Goal: Task Accomplishment & Management: Manage account settings

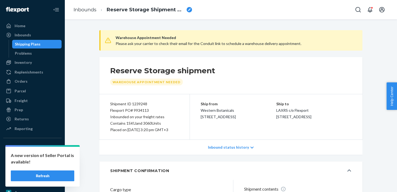
scroll to position [584, 0]
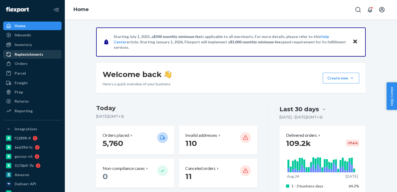
click at [31, 54] on div "Replenishments" at bounding box center [29, 54] width 29 height 5
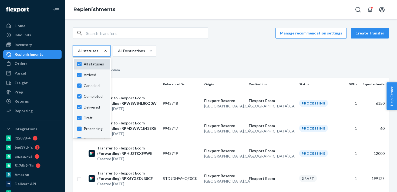
click at [82, 63] on label "All statuses" at bounding box center [91, 64] width 29 height 5
checkbox input "false"
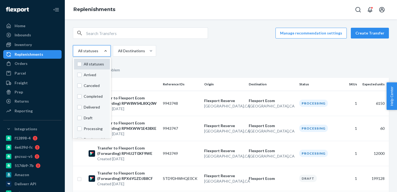
checkbox input "false"
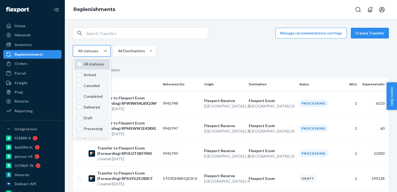
checkbox input "false"
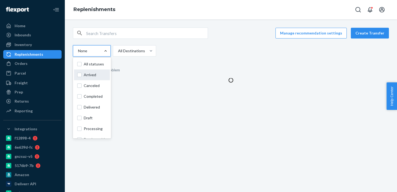
click at [89, 79] on div "Arrived" at bounding box center [92, 75] width 36 height 11
click at [78, 54] on input "option Arrived focused, 0 of 11. 11 results available. Use Up and Down to choos…" at bounding box center [77, 50] width 1 height 5
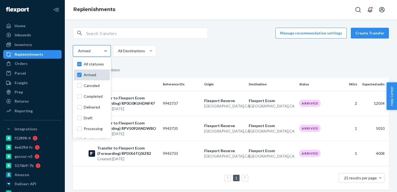
click at [92, 72] on div "Arrived" at bounding box center [92, 75] width 36 height 11
click at [78, 54] on input "option Arrived, selected. option Arrived focused, 0 of 11. 11 results available…" at bounding box center [77, 50] width 1 height 5
checkbox input "false"
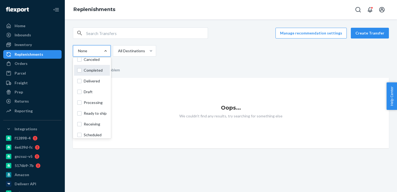
scroll to position [30, 0]
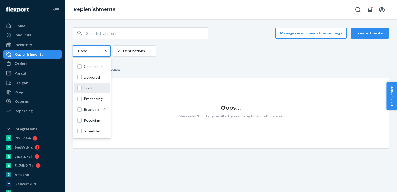
click at [97, 93] on div "Draft" at bounding box center [92, 88] width 36 height 11
click at [78, 54] on input "option Arrived, selected. option Draft focused, 0 of 11. 11 results available. …" at bounding box center [77, 50] width 1 height 5
checkbox input "true"
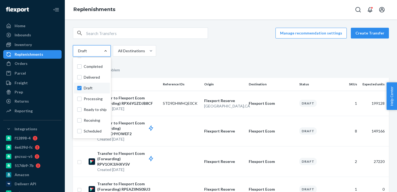
click at [216, 47] on div "option Draft, selected. option Draft focused, 0 of 11. 11 results available. Us…" at bounding box center [229, 50] width 312 height 11
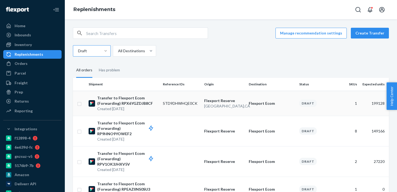
click at [201, 104] on td "STD9DHWHQE0CK" at bounding box center [182, 103] width 42 height 25
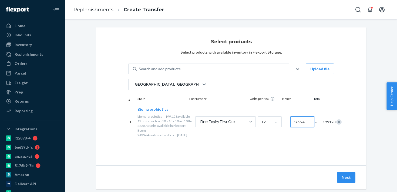
click at [299, 127] on input "16594" at bounding box center [302, 122] width 24 height 11
click at [344, 180] on button "Next" at bounding box center [346, 177] width 18 height 11
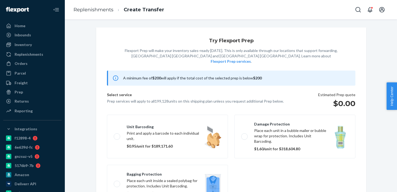
scroll to position [35, 0]
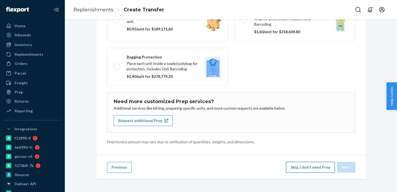
click at [314, 166] on button "Skip, I don't need Prep" at bounding box center [310, 167] width 49 height 11
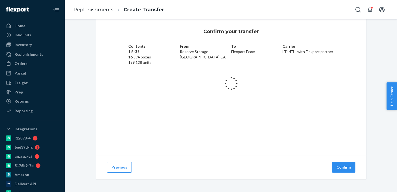
scroll to position [10, 0]
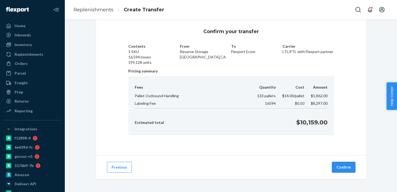
click at [351, 171] on button "Confirm" at bounding box center [343, 167] width 23 height 11
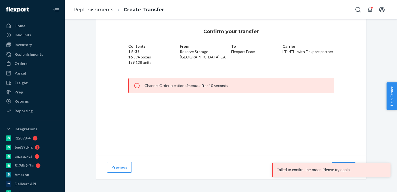
scroll to position [0, 0]
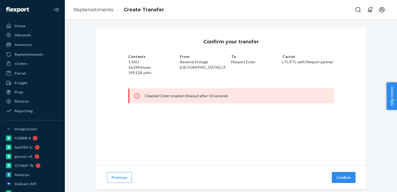
click at [345, 179] on button "Confirm" at bounding box center [343, 177] width 23 height 11
click at [26, 110] on div "Reporting" at bounding box center [24, 110] width 18 height 5
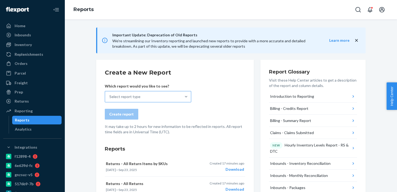
click at [168, 101] on div "Select report type" at bounding box center [143, 96] width 76 height 11
click at [110, 100] on input "Select report type" at bounding box center [109, 96] width 1 height 5
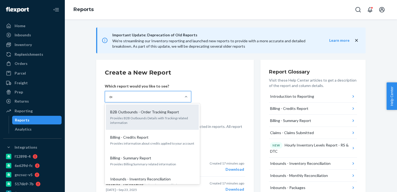
type input "ord"
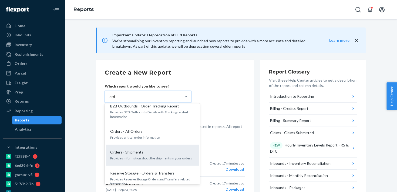
scroll to position [8, 0]
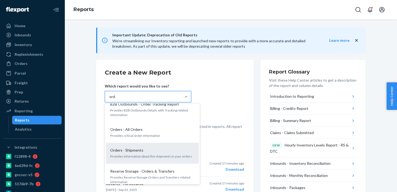
click at [137, 157] on p "Provides information about the shipments in your orders" at bounding box center [152, 156] width 84 height 5
click at [115, 100] on input "ord" at bounding box center [112, 96] width 6 height 5
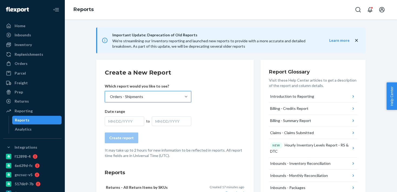
click at [126, 121] on div "MM/DD/YYYY" at bounding box center [124, 122] width 39 height 10
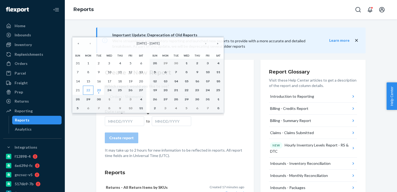
click at [88, 91] on abbr "22" at bounding box center [88, 90] width 4 height 4
click at [90, 91] on button "22" at bounding box center [88, 90] width 11 height 9
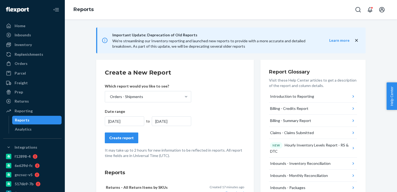
click at [120, 139] on div "Create report" at bounding box center [121, 137] width 24 height 5
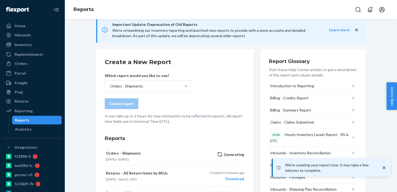
scroll to position [0, 0]
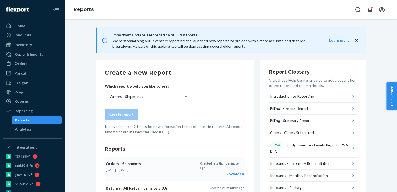
click at [237, 172] on div "Download" at bounding box center [222, 174] width 44 height 5
